Goal: Task Accomplishment & Management: Use online tool/utility

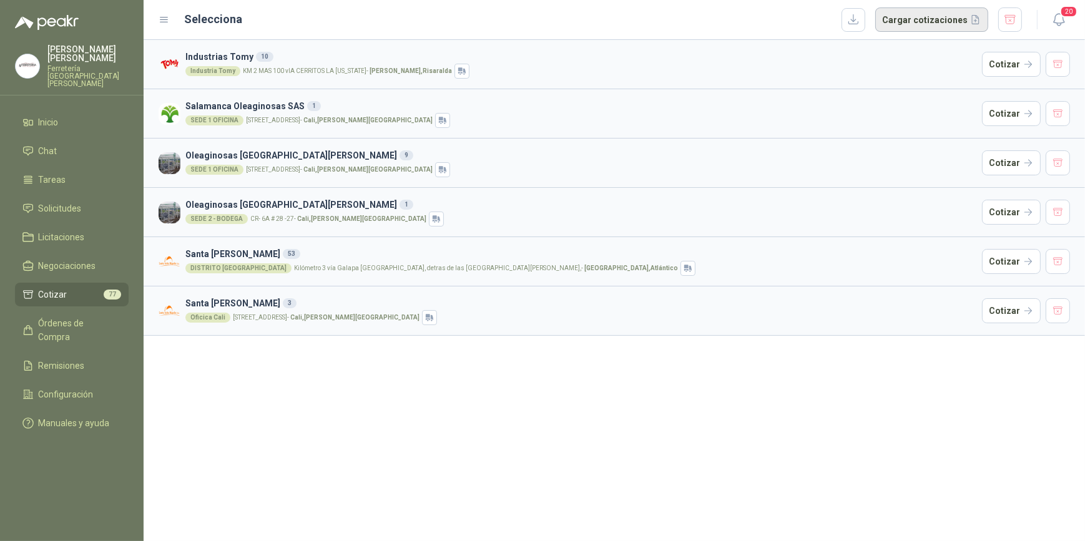
click at [925, 15] on button "Cargar cotizaciones" at bounding box center [931, 19] width 113 height 25
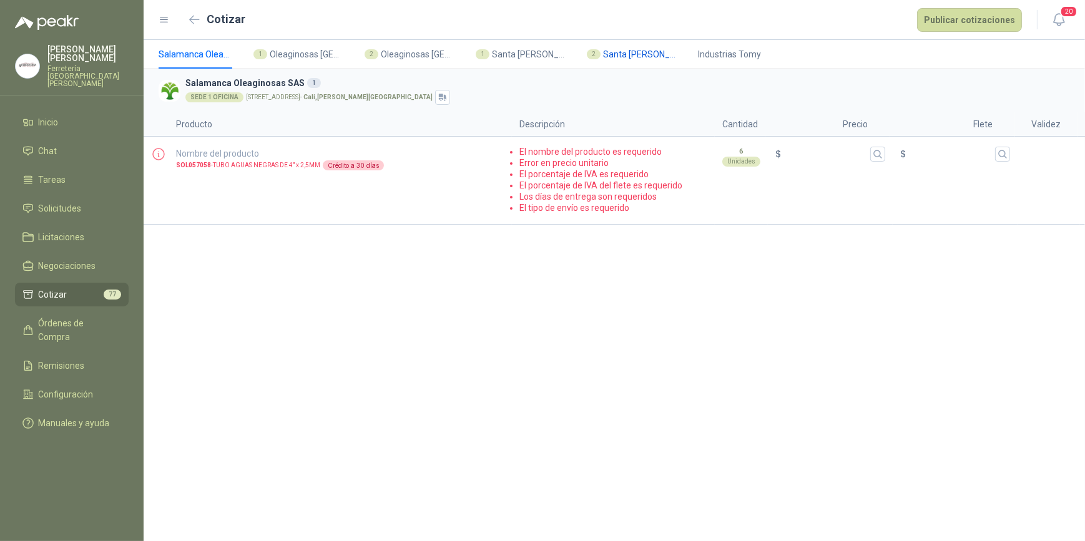
click at [635, 54] on span "Santa [PERSON_NAME]" at bounding box center [640, 54] width 75 height 14
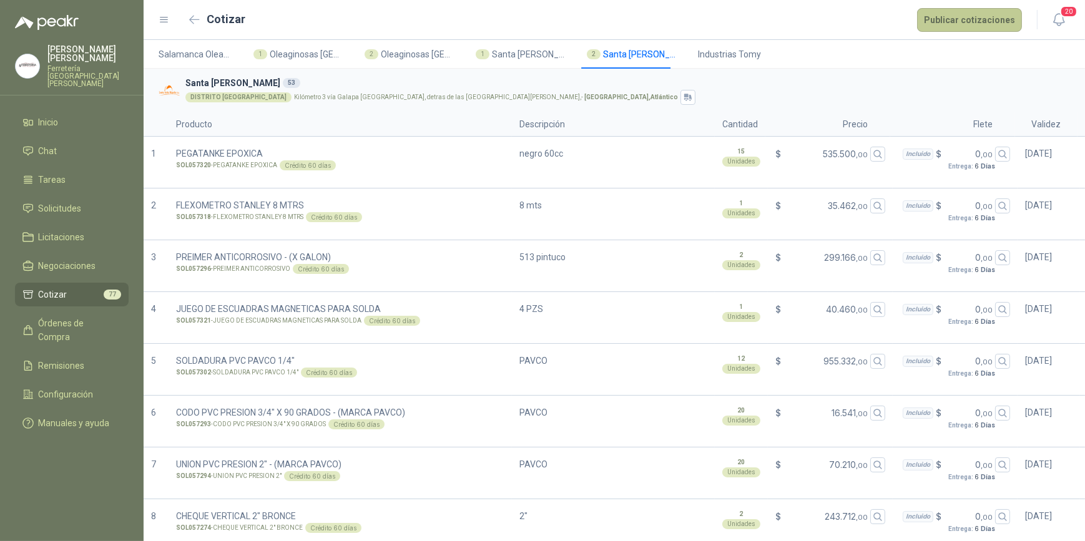
click at [961, 19] on button "Publicar cotizaciones" at bounding box center [969, 20] width 105 height 24
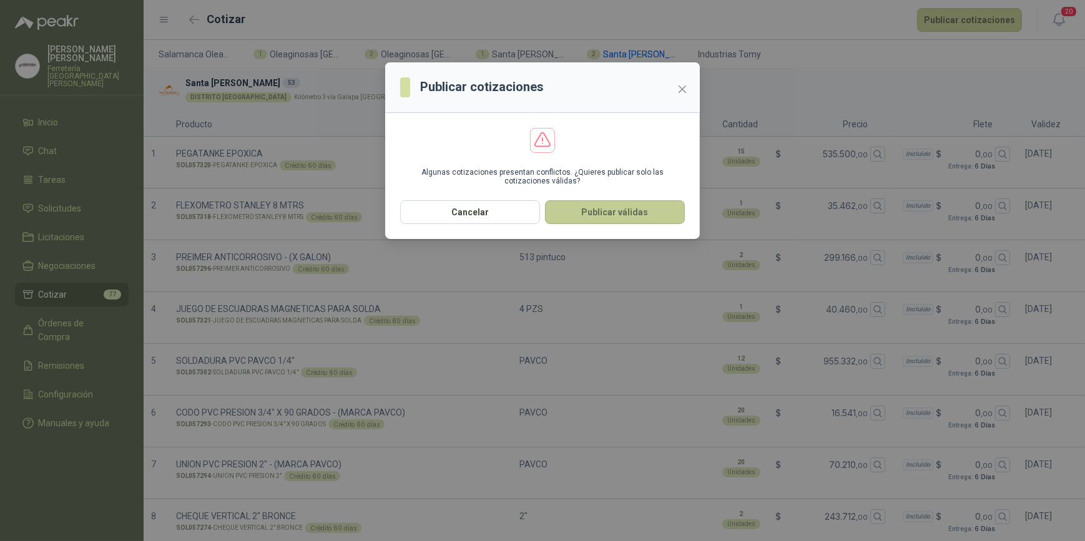
click at [619, 215] on button "Publicar válidas" at bounding box center [615, 212] width 140 height 24
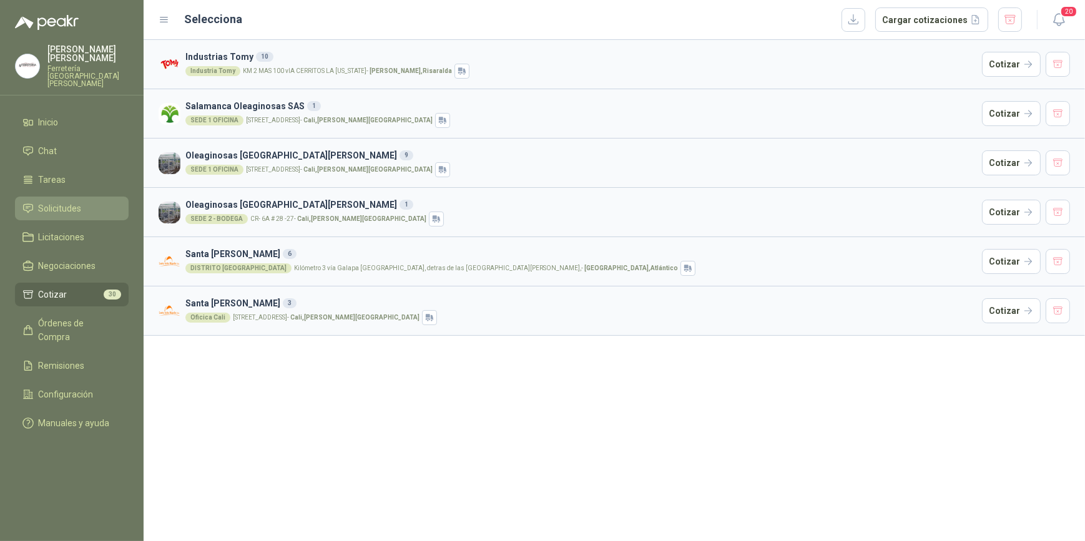
click at [67, 202] on span "Solicitudes" at bounding box center [60, 209] width 43 height 14
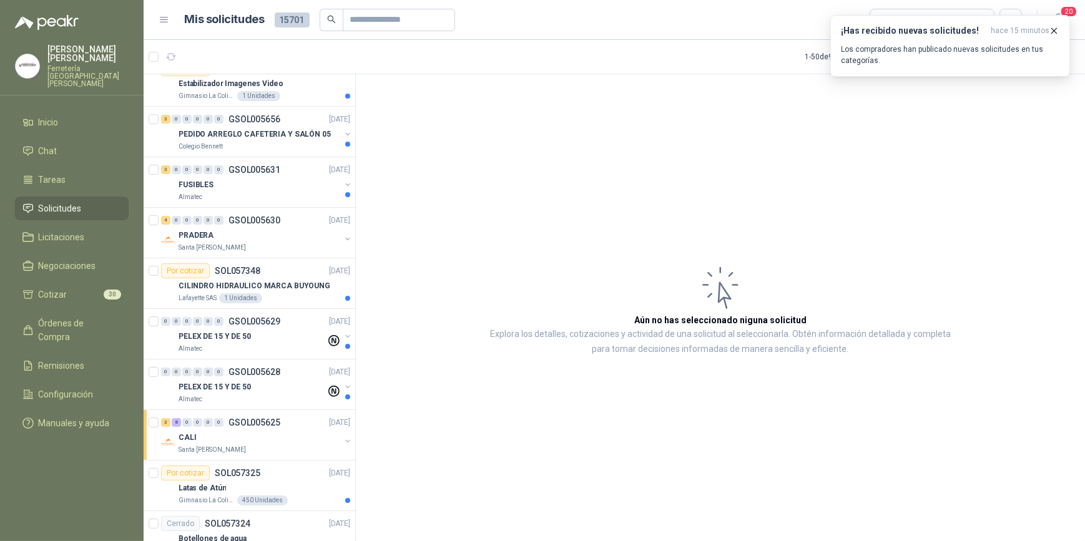
scroll to position [56, 0]
